Goal: Check status: Check status

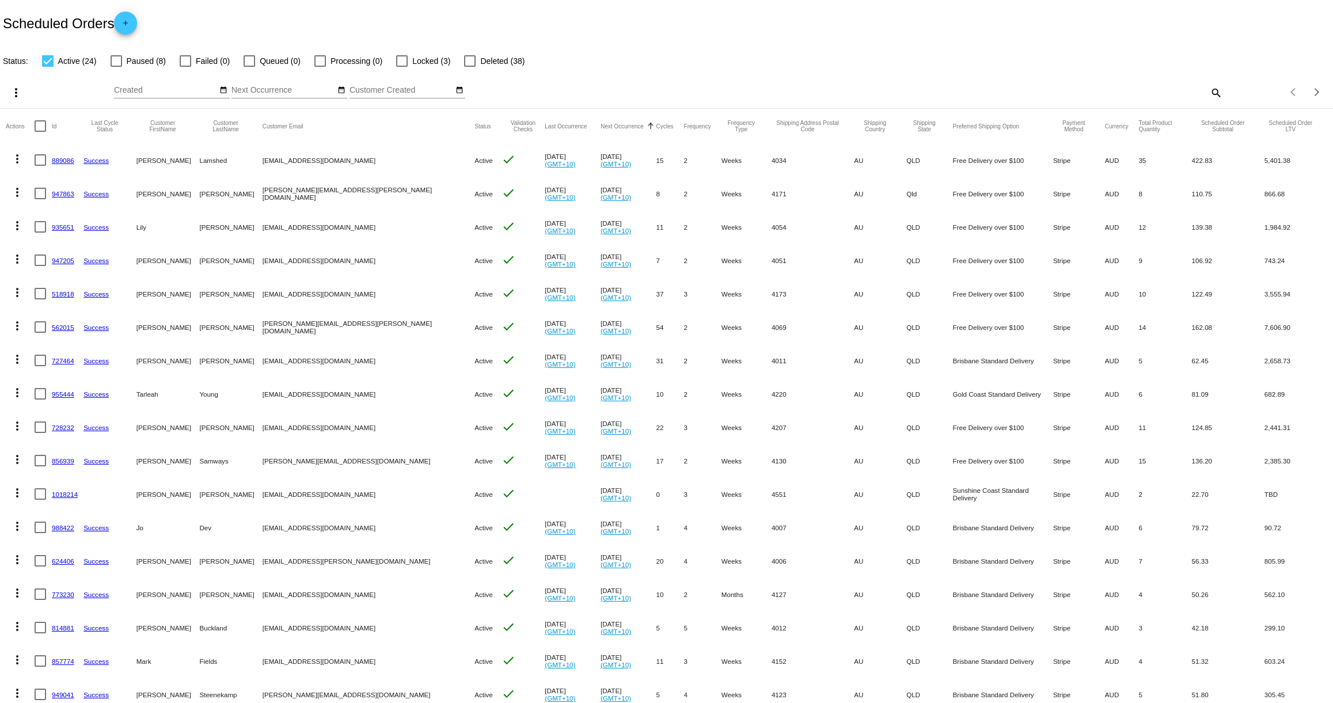
click at [70, 230] on link "935651" at bounding box center [63, 226] width 22 height 7
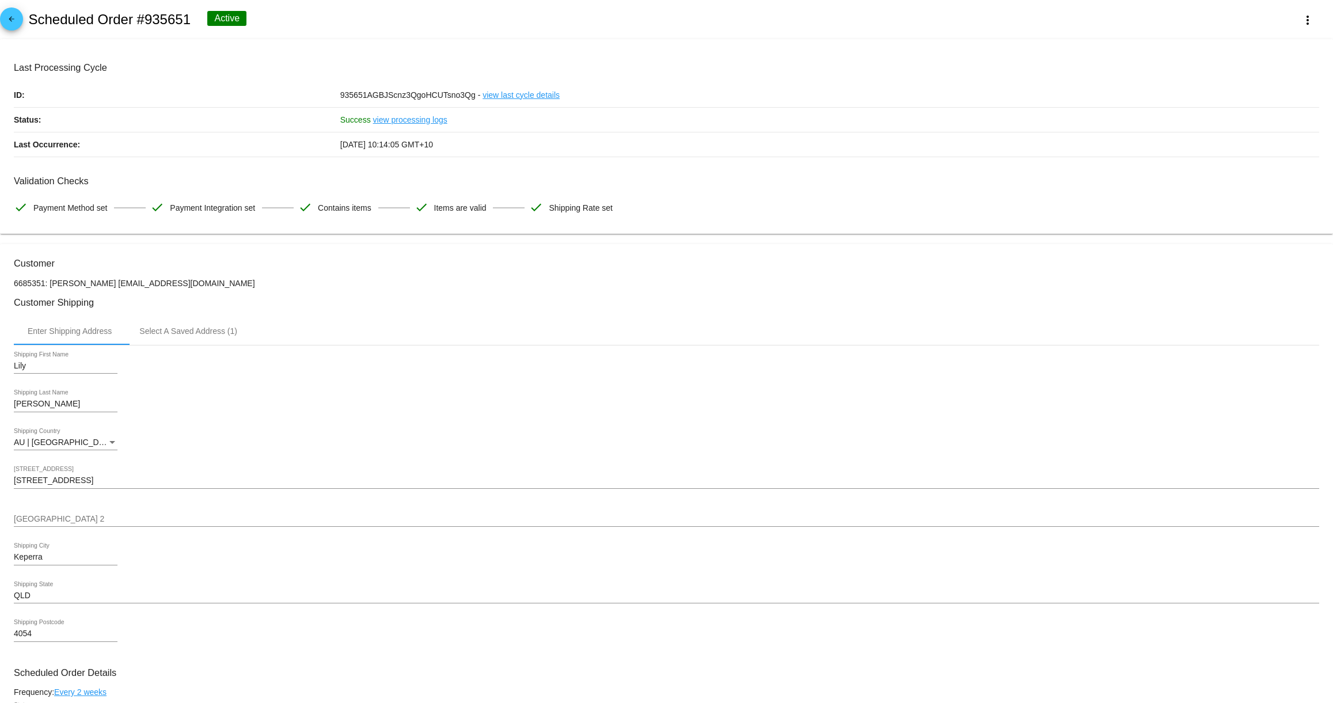
click at [19, 17] on link "arrow_back" at bounding box center [11, 18] width 23 height 23
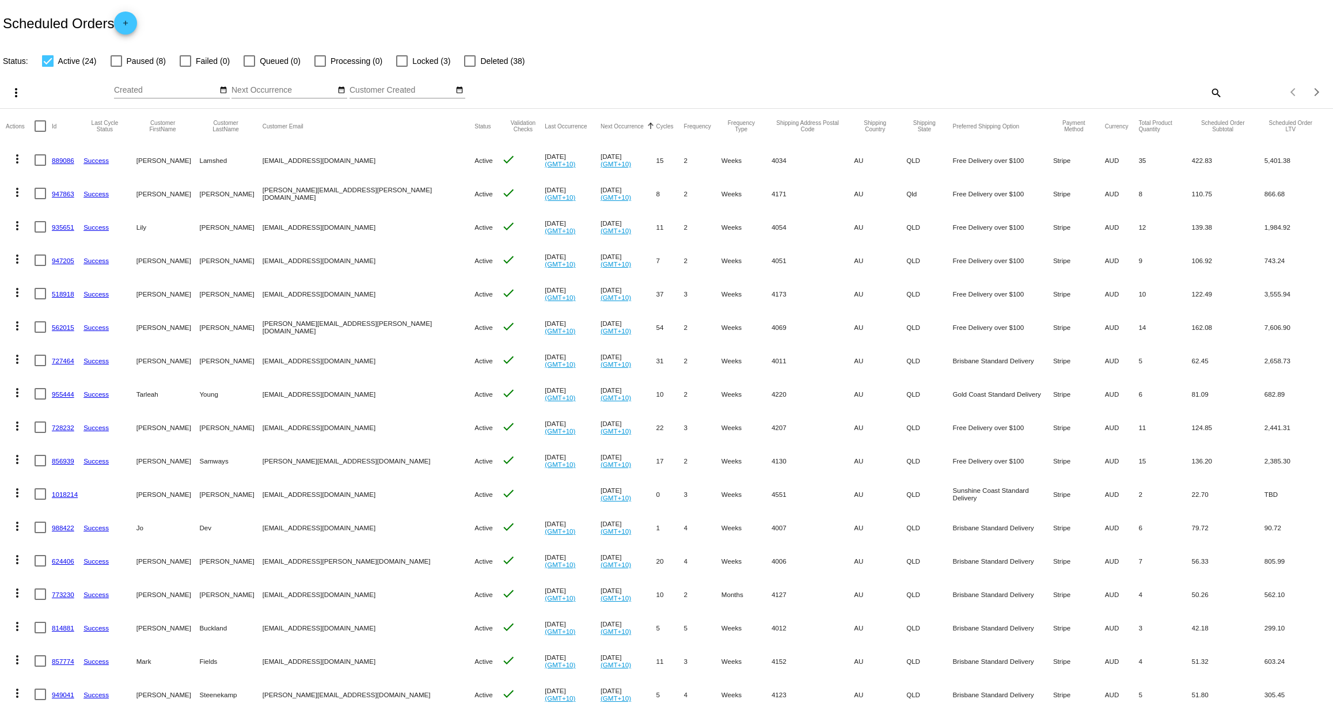
click at [61, 191] on link "947863" at bounding box center [63, 193] width 22 height 7
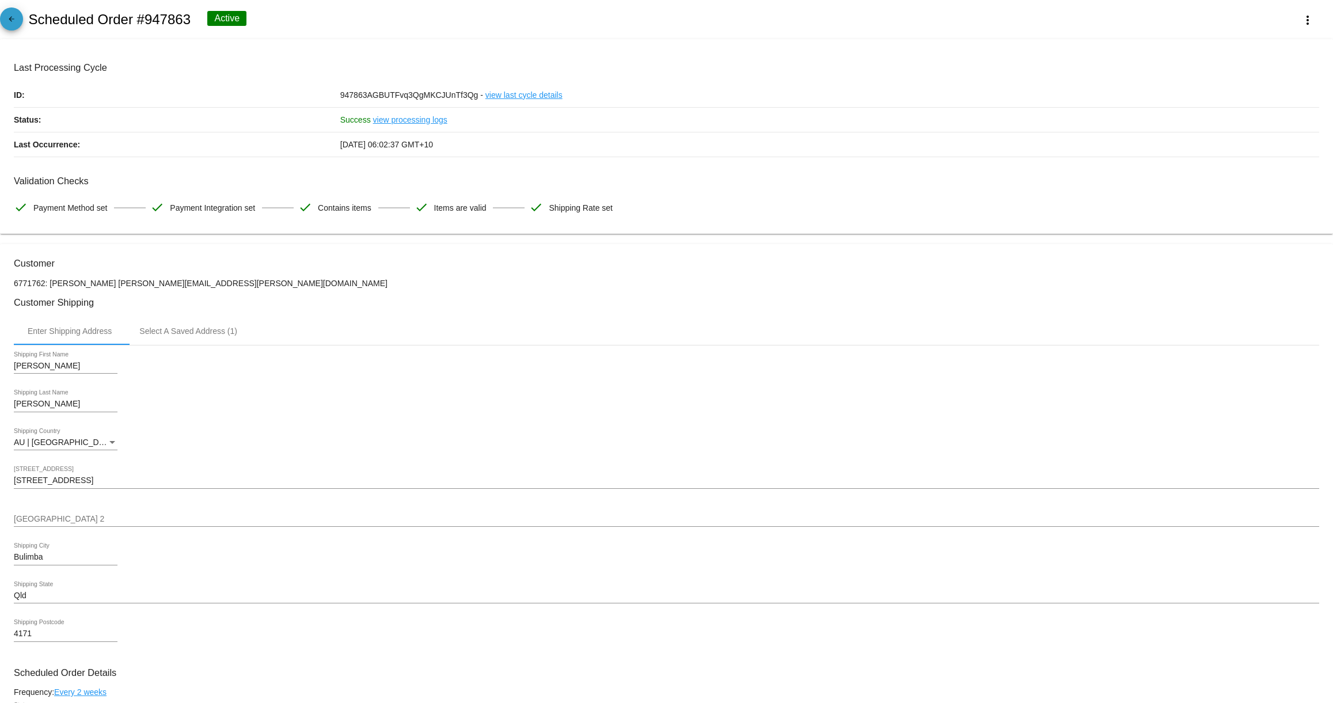
click at [7, 17] on mat-icon "arrow_back" at bounding box center [12, 22] width 14 height 14
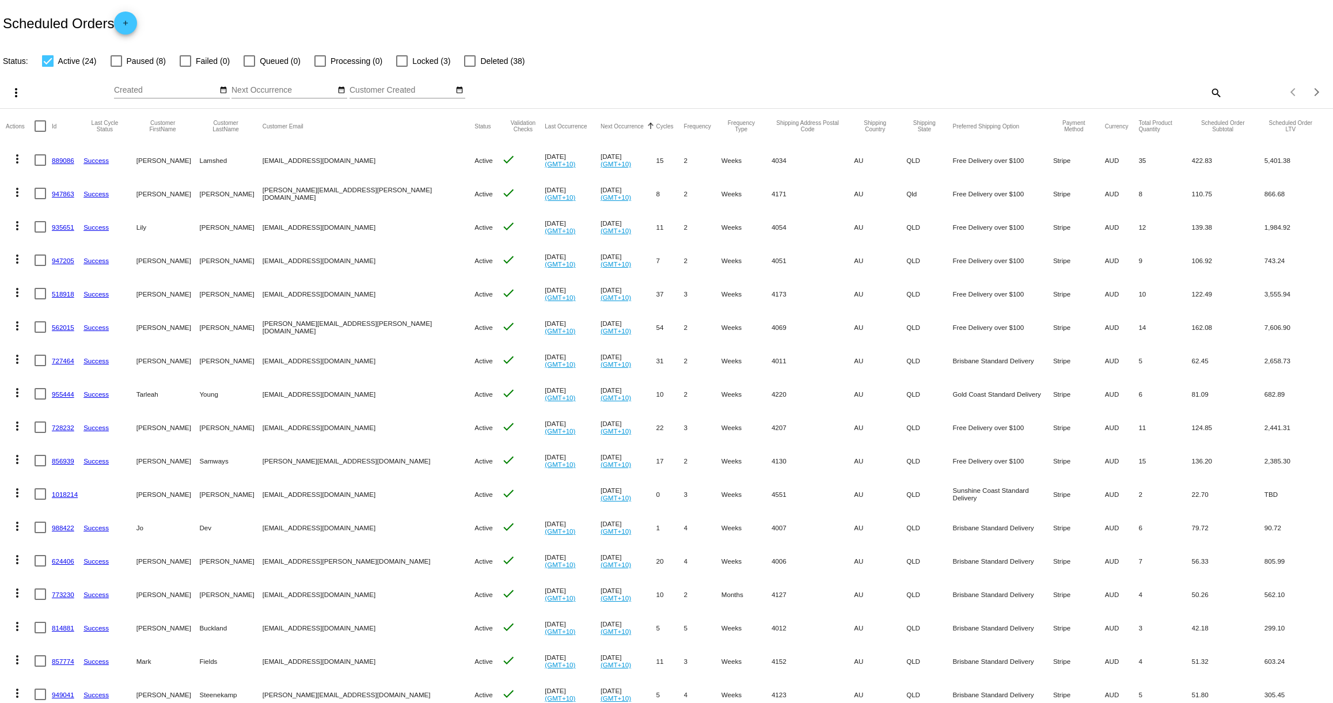
click at [63, 160] on link "889086" at bounding box center [63, 160] width 22 height 7
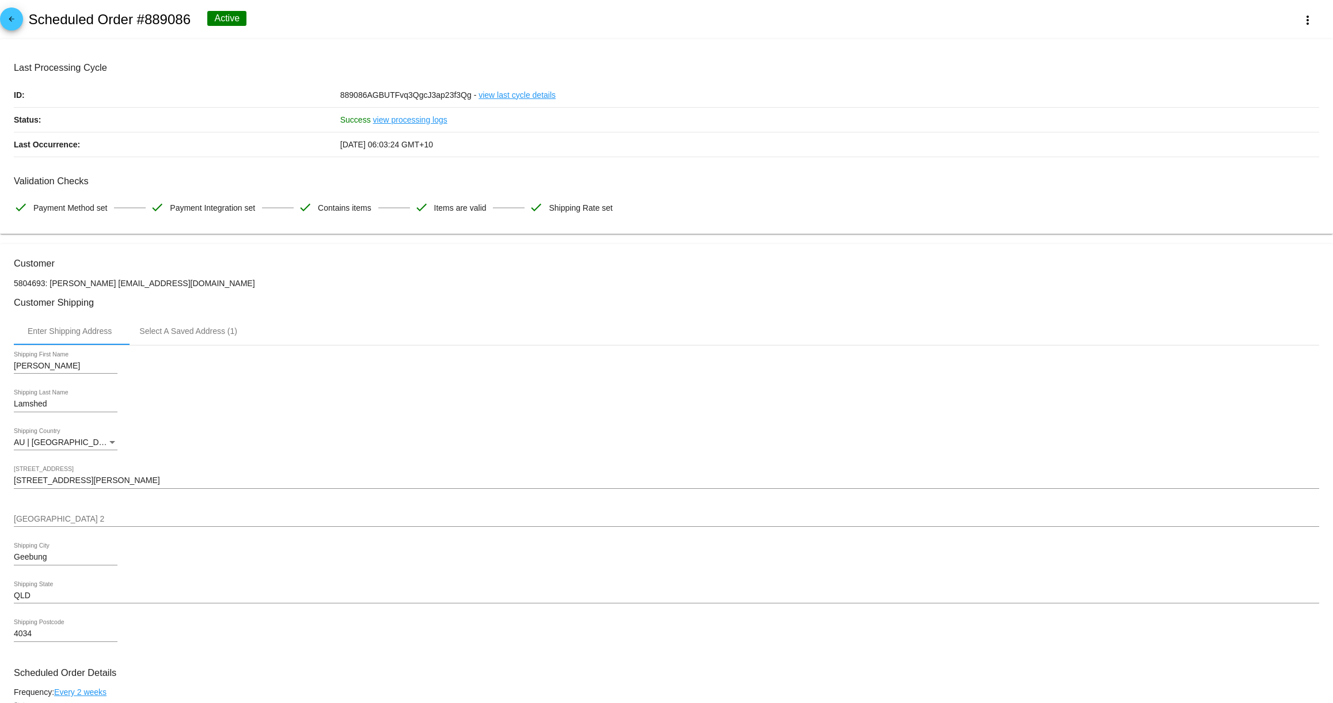
click at [12, 22] on mat-icon "arrow_back" at bounding box center [12, 22] width 14 height 14
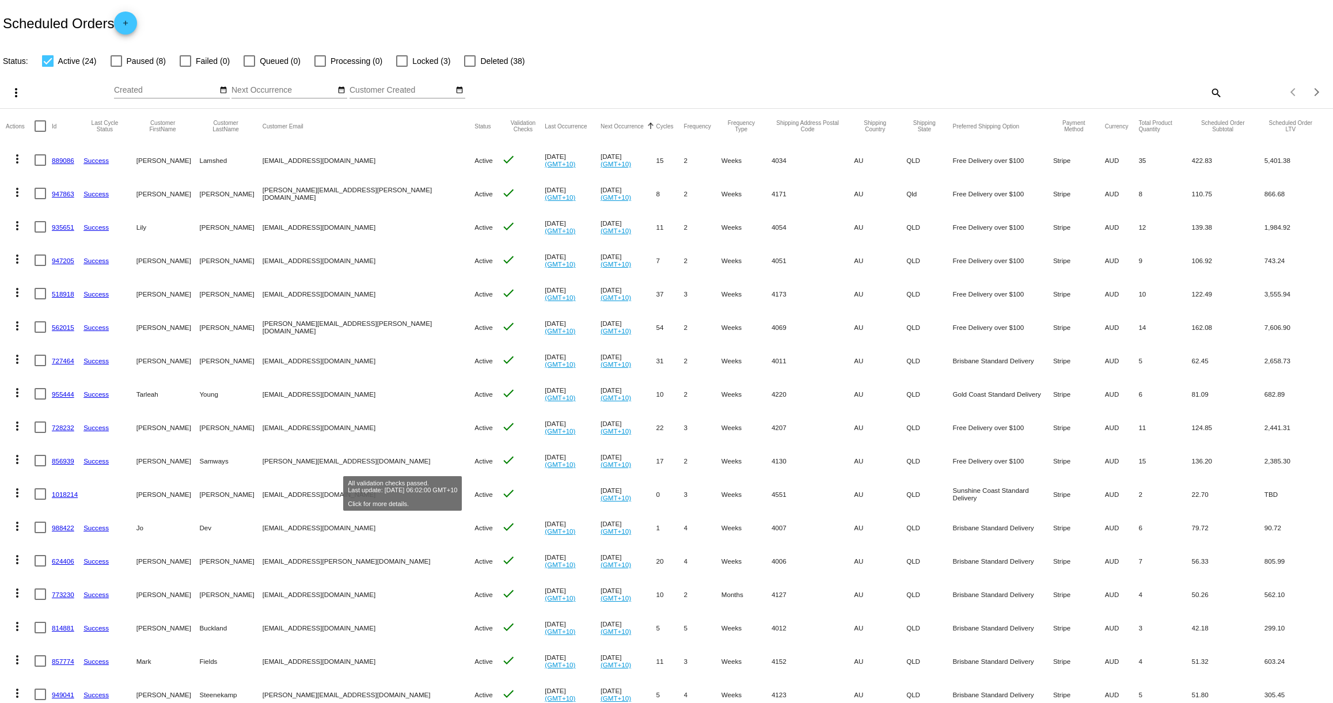
scroll to position [1, 0]
